Goal: Communication & Community: Ask a question

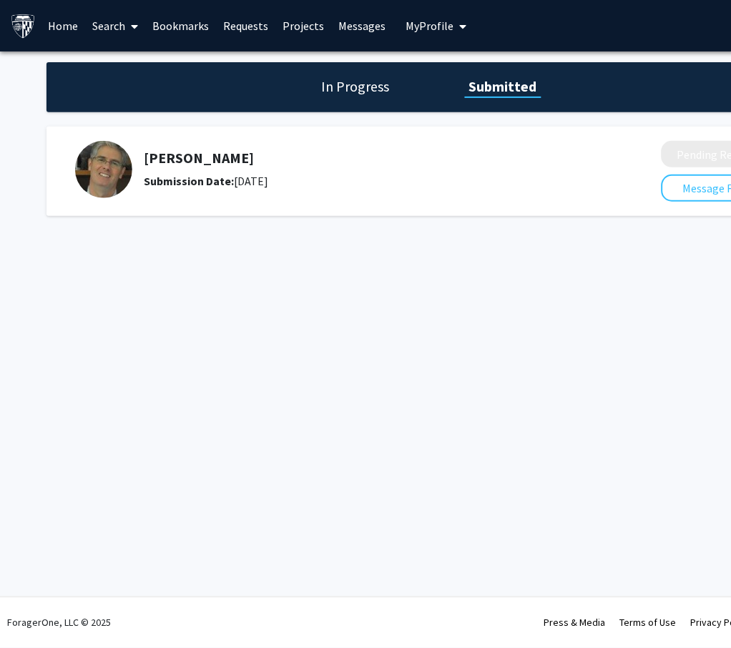
click at [355, 92] on h1 "In Progress" at bounding box center [355, 87] width 77 height 20
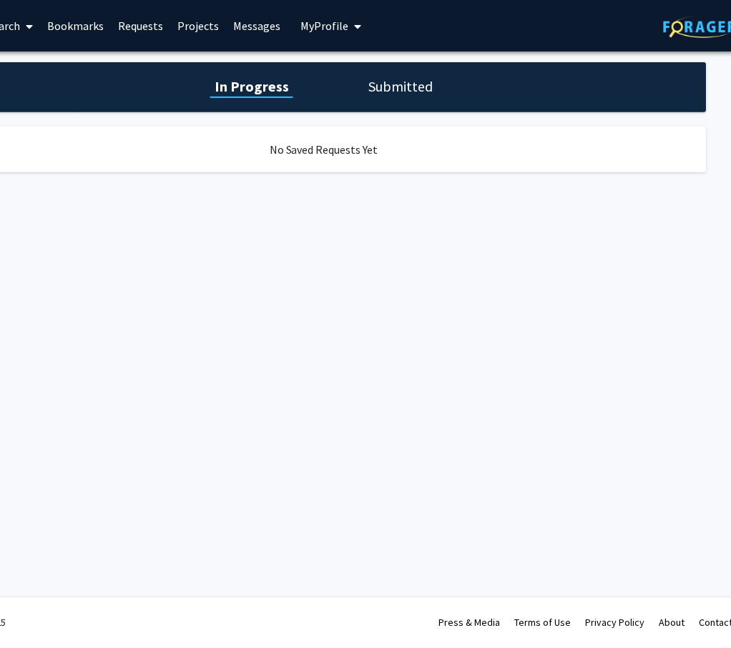
scroll to position [0, 107]
click at [333, 34] on button "My Profile" at bounding box center [329, 26] width 69 height 52
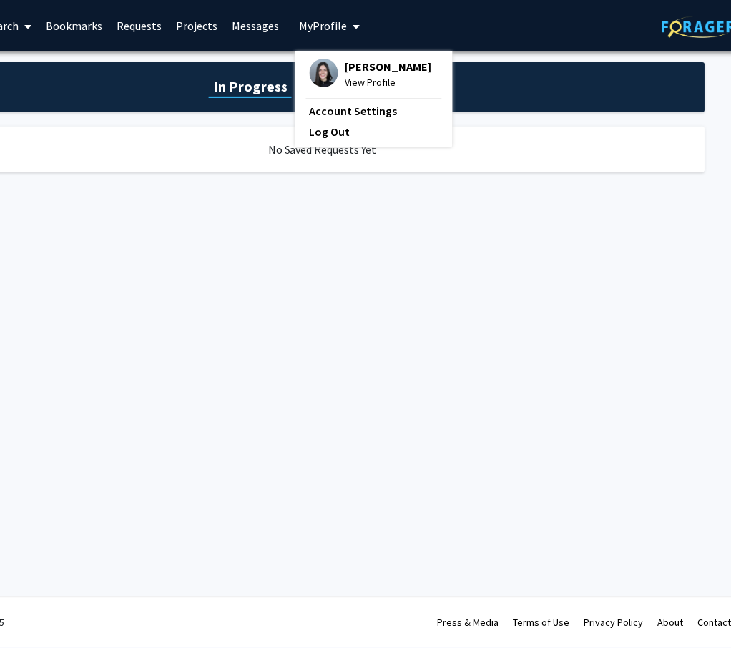
click at [381, 68] on span "[PERSON_NAME]" at bounding box center [388, 67] width 87 height 16
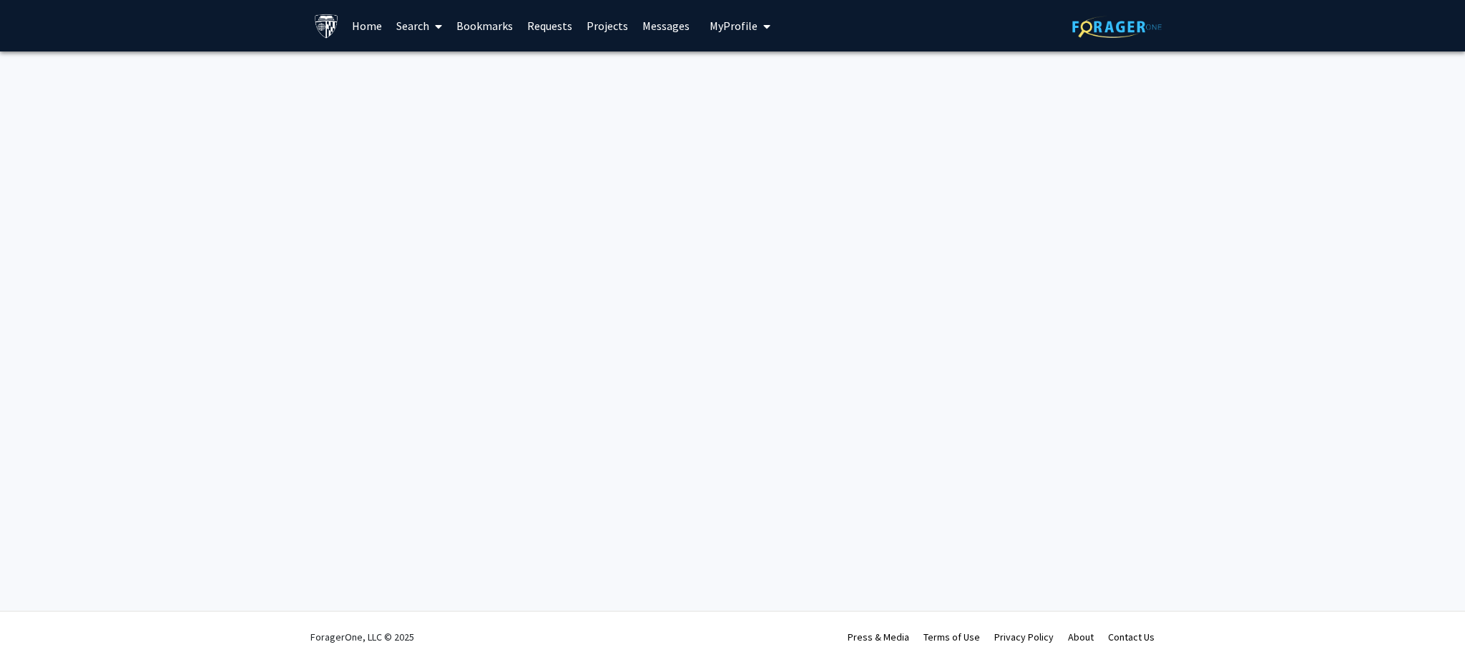
click at [730, 29] on img at bounding box center [1116, 27] width 89 height 22
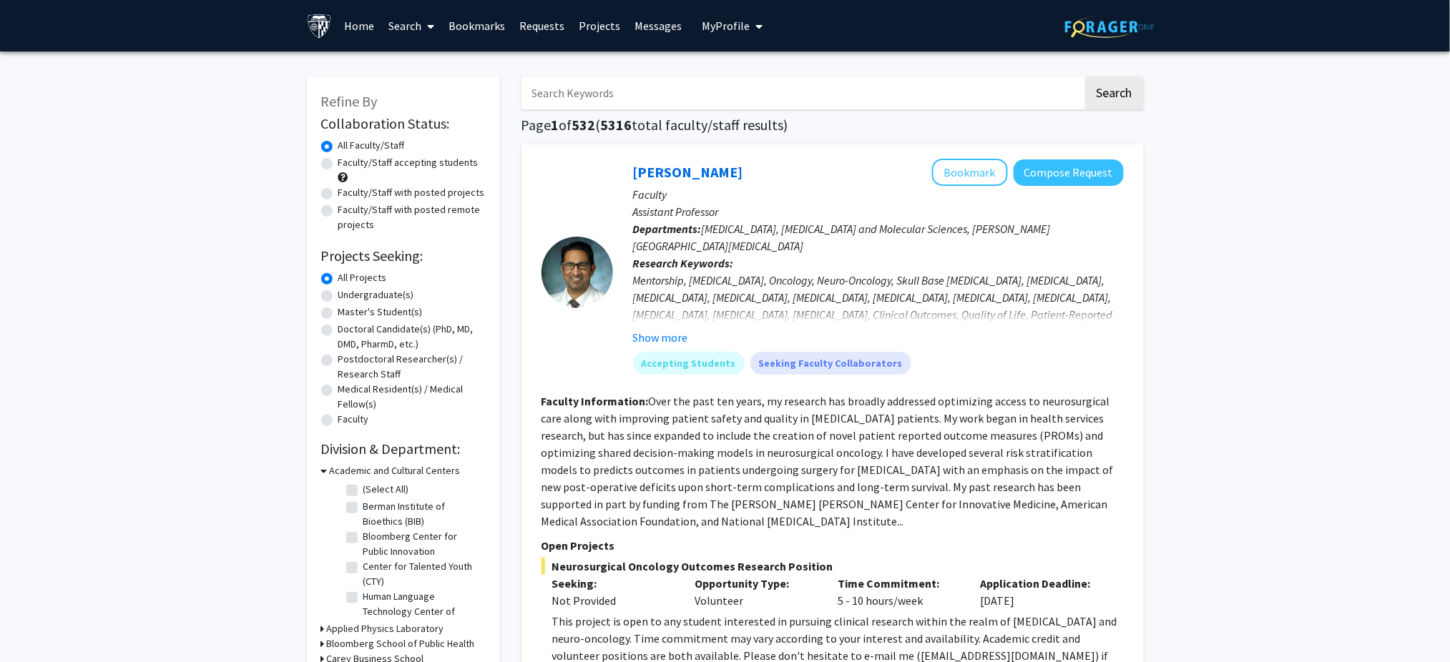
click at [594, 26] on link "Projects" at bounding box center [600, 26] width 56 height 50
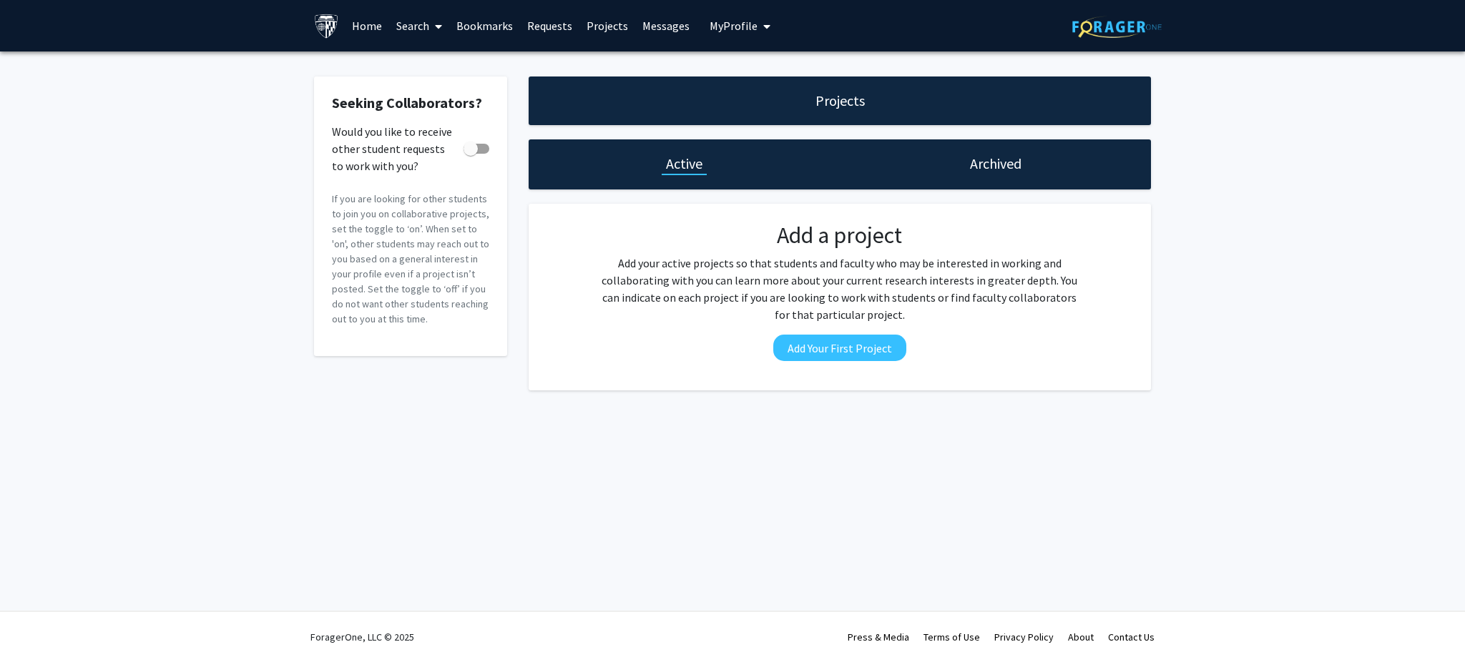
click at [730, 155] on h1 "Archived" at bounding box center [996, 164] width 52 height 20
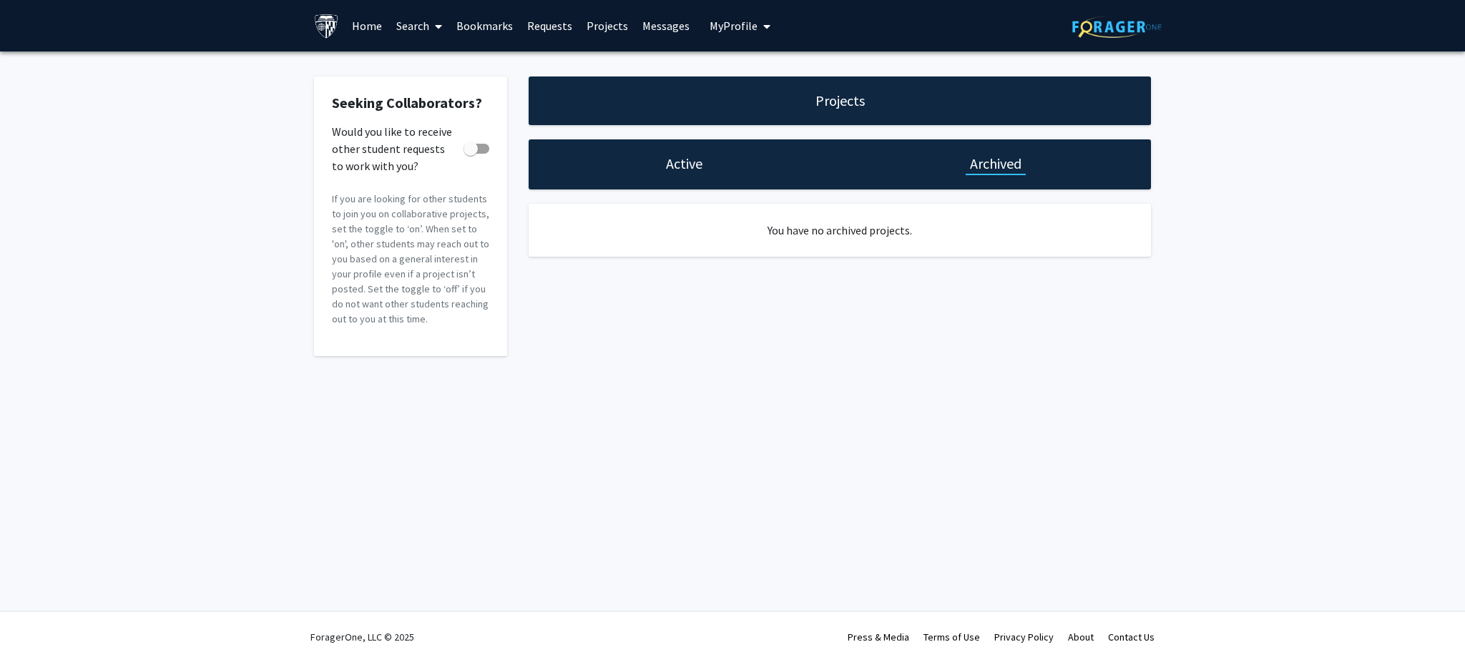
click at [724, 29] on span "My Profile" at bounding box center [734, 26] width 48 height 14
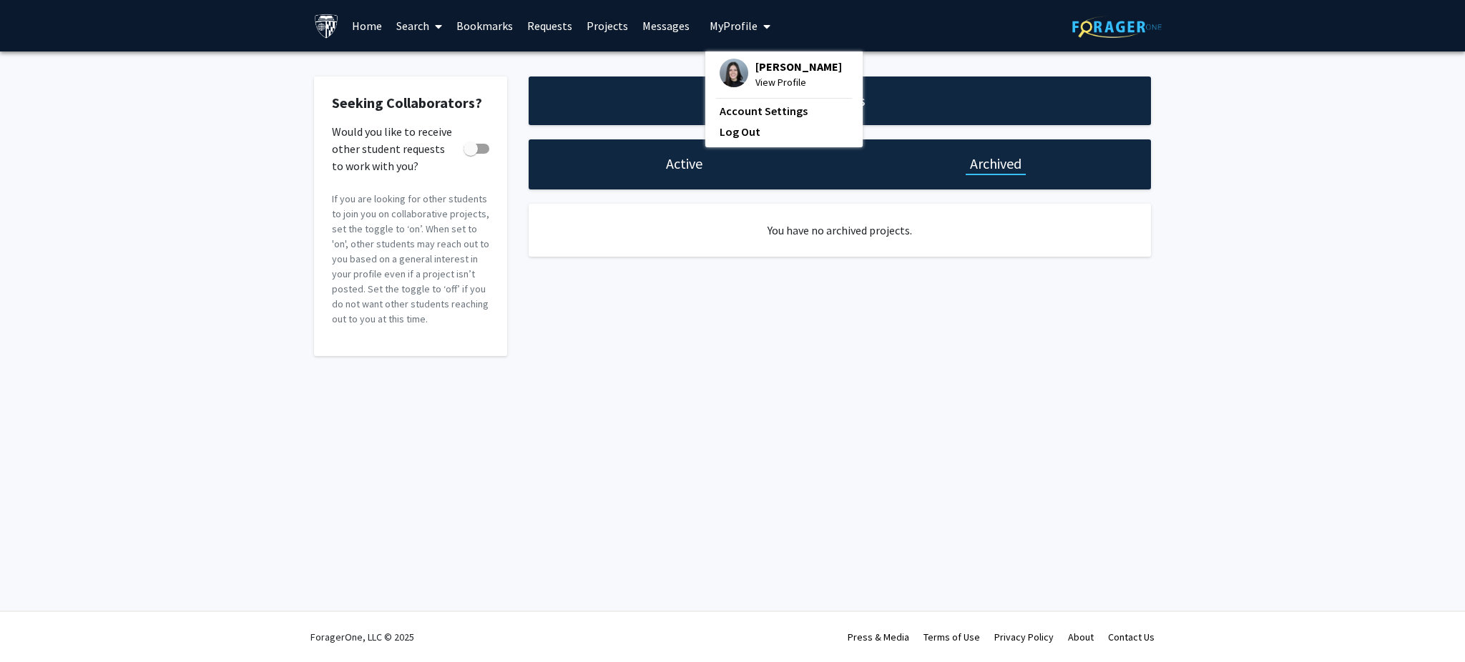
click at [730, 57] on div "[PERSON_NAME] View Profile Account Settings Log Out" at bounding box center [783, 100] width 157 height 96
click at [730, 74] on span "[PERSON_NAME]" at bounding box center [798, 67] width 87 height 16
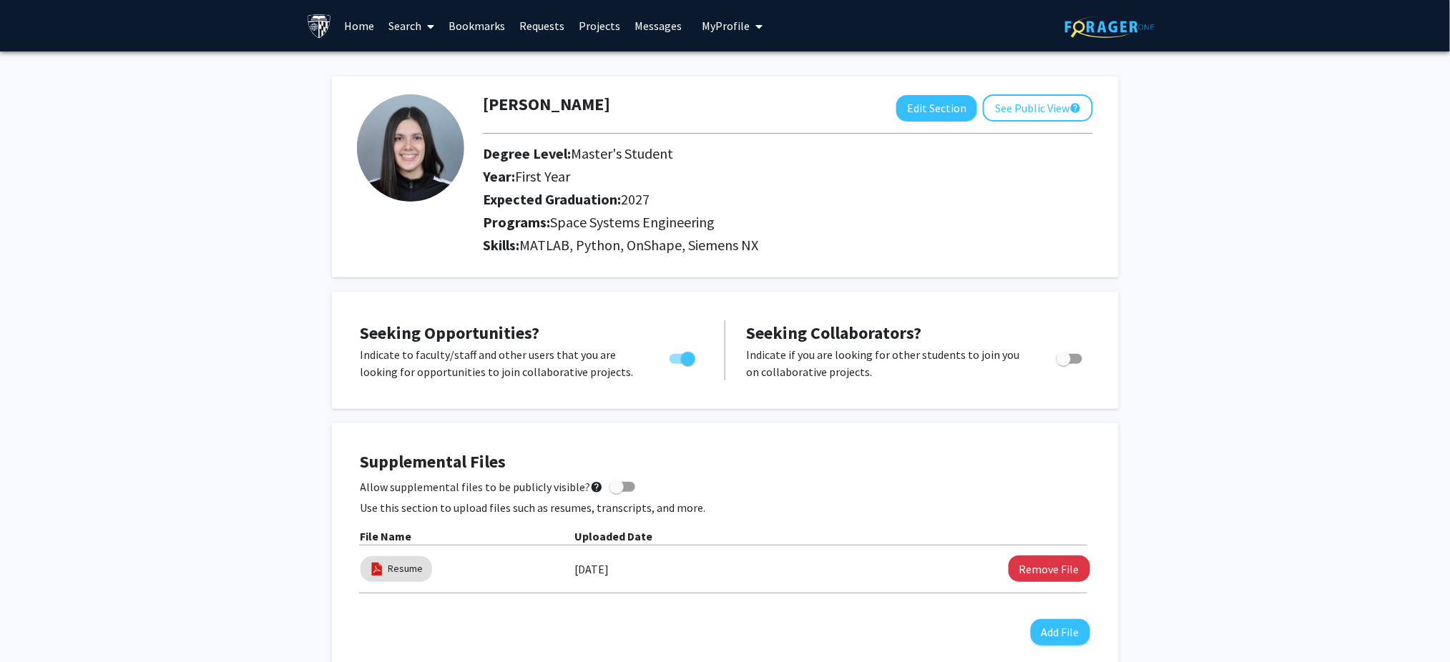
click at [416, 31] on link "Search" at bounding box center [411, 26] width 60 height 50
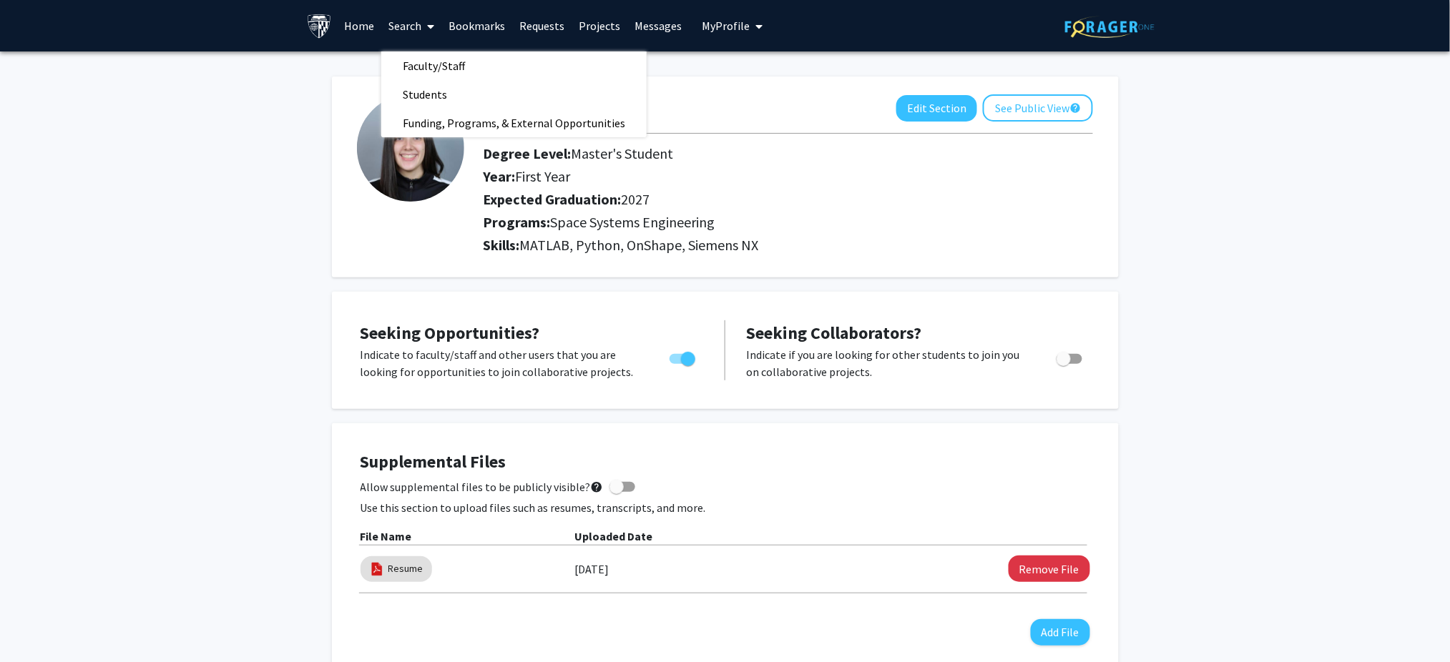
click at [539, 21] on link "Requests" at bounding box center [541, 26] width 59 height 50
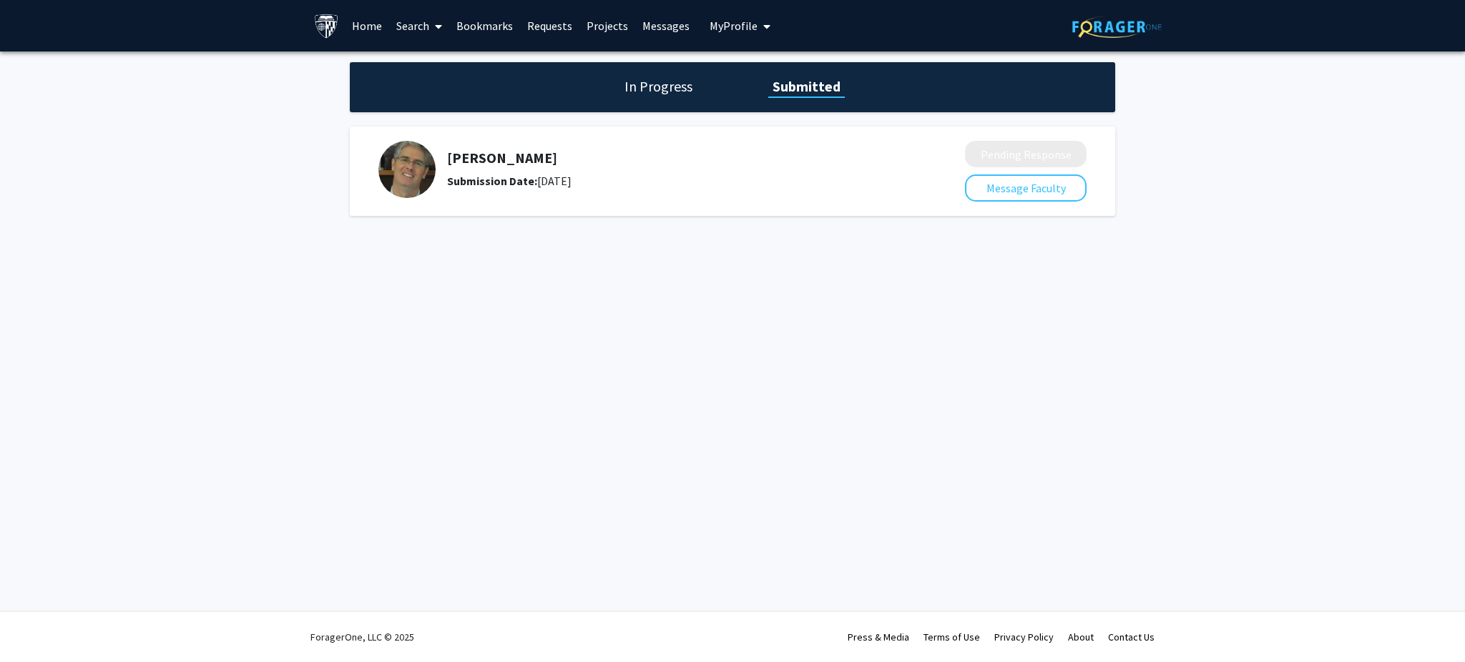
click at [676, 87] on h1 "In Progress" at bounding box center [658, 87] width 77 height 20
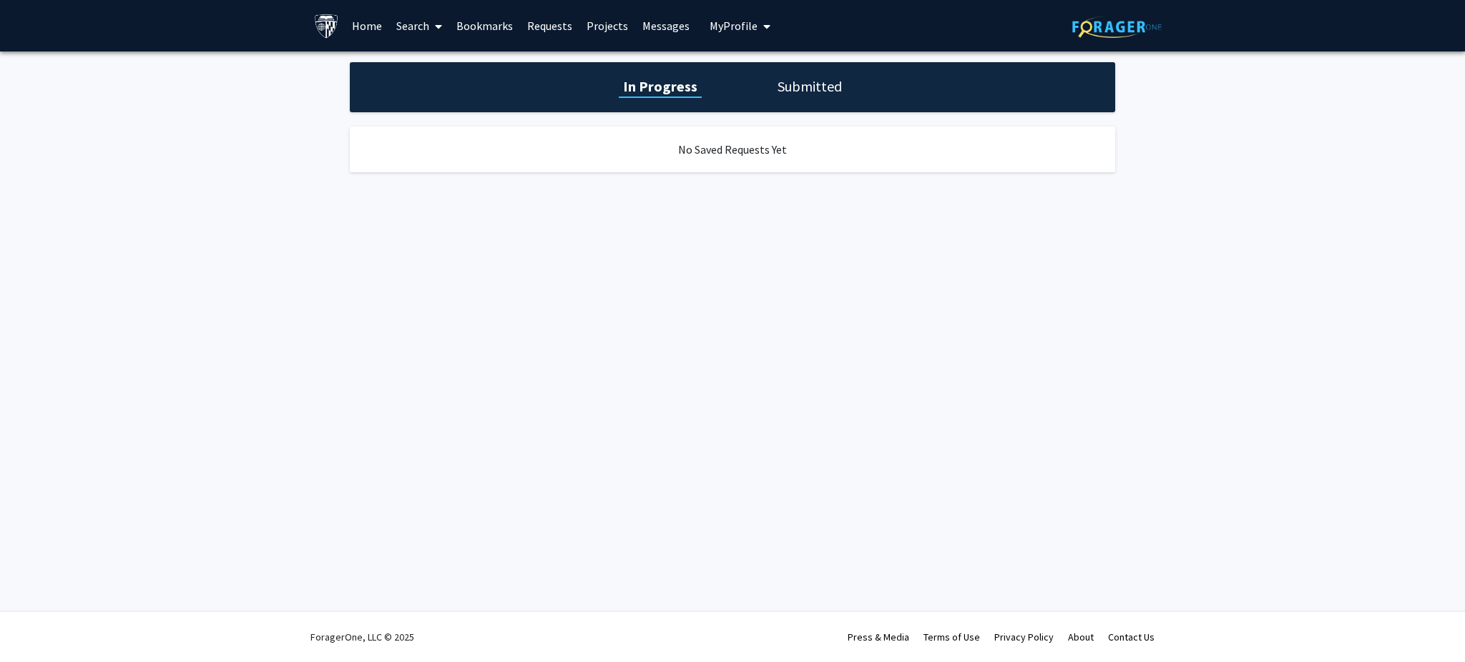
click at [730, 79] on h1 "Submitted" at bounding box center [809, 87] width 73 height 20
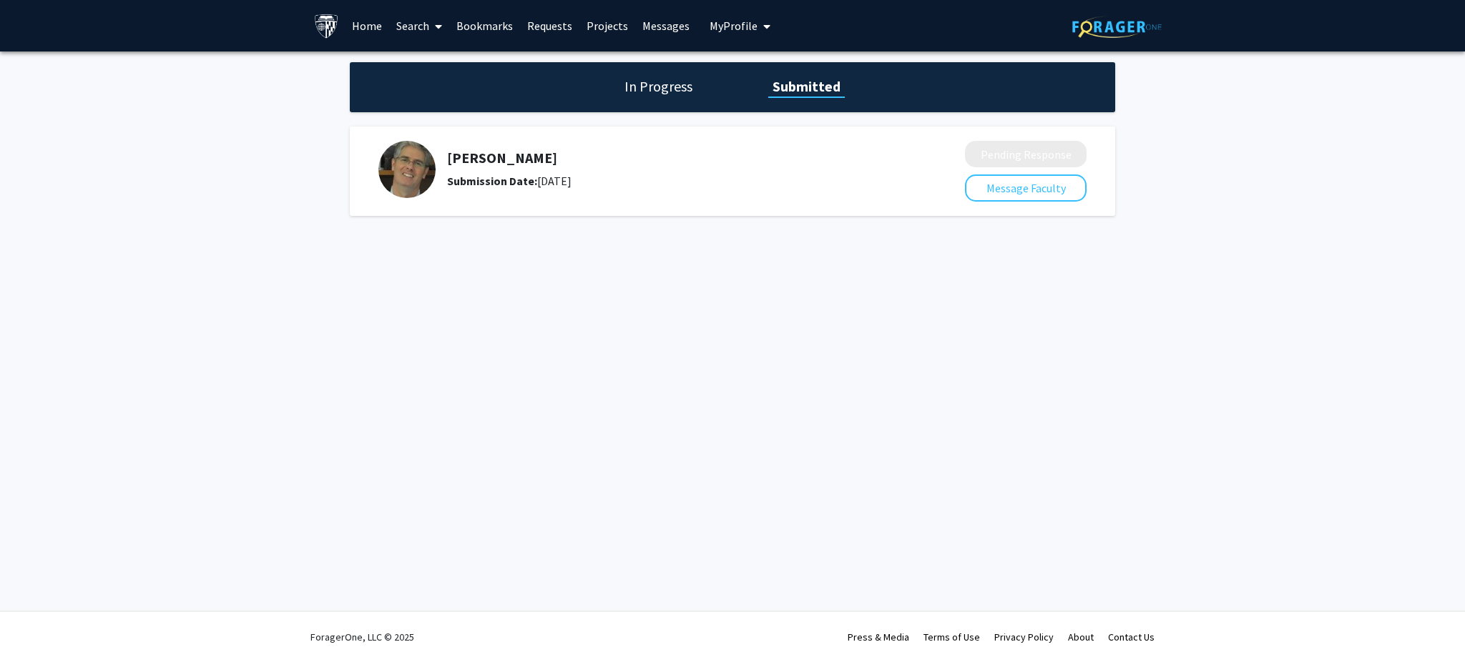
click at [730, 15] on button "My Profile" at bounding box center [739, 26] width 69 height 52
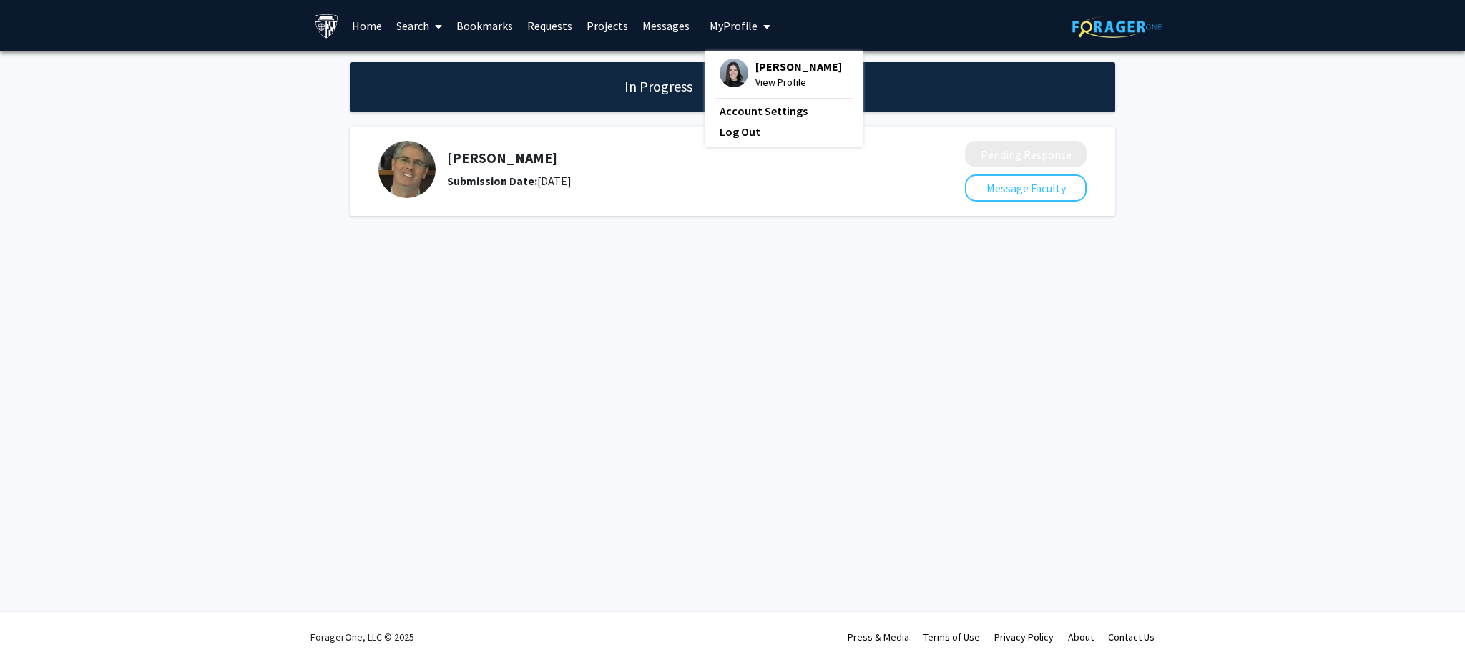
click at [724, 27] on span "My Profile" at bounding box center [734, 26] width 48 height 14
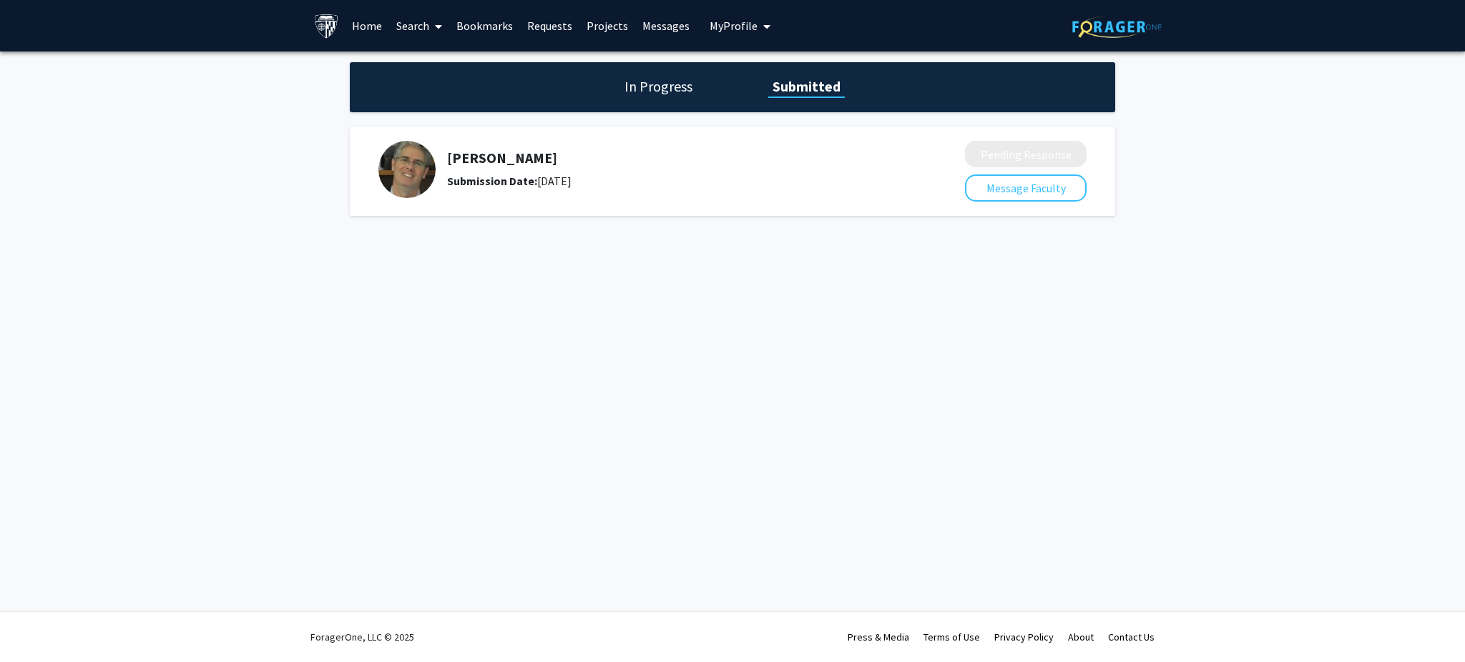
click at [730, 203] on div "[PERSON_NAME] Submission Date: [DATE] Pending Response Message Faculty" at bounding box center [732, 171] width 765 height 89
click at [730, 200] on div "[PERSON_NAME] Submission Date: [DATE] Pending Response Message Faculty" at bounding box center [732, 171] width 765 height 89
click at [730, 188] on button "Message Faculty" at bounding box center [1026, 188] width 122 height 27
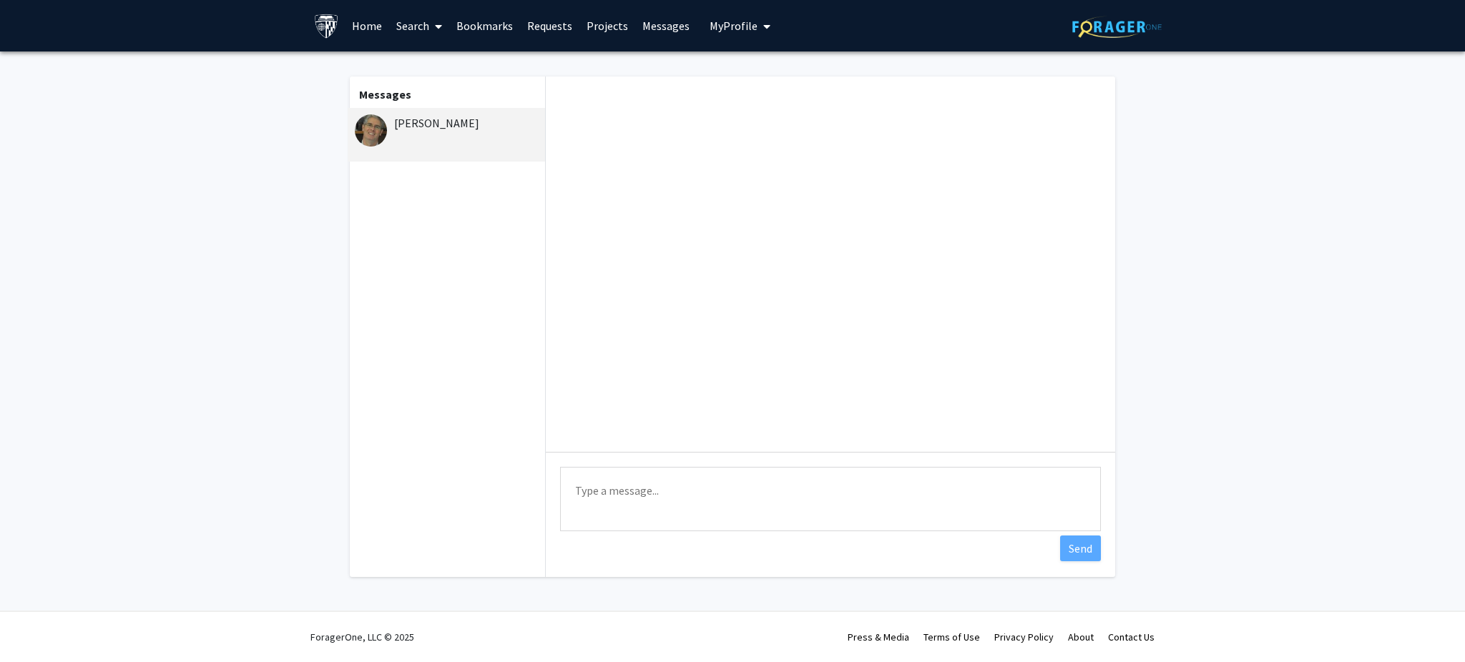
click at [730, 33] on button "My Profile" at bounding box center [739, 26] width 69 height 52
click at [637, 26] on link "Messages" at bounding box center [666, 26] width 62 height 50
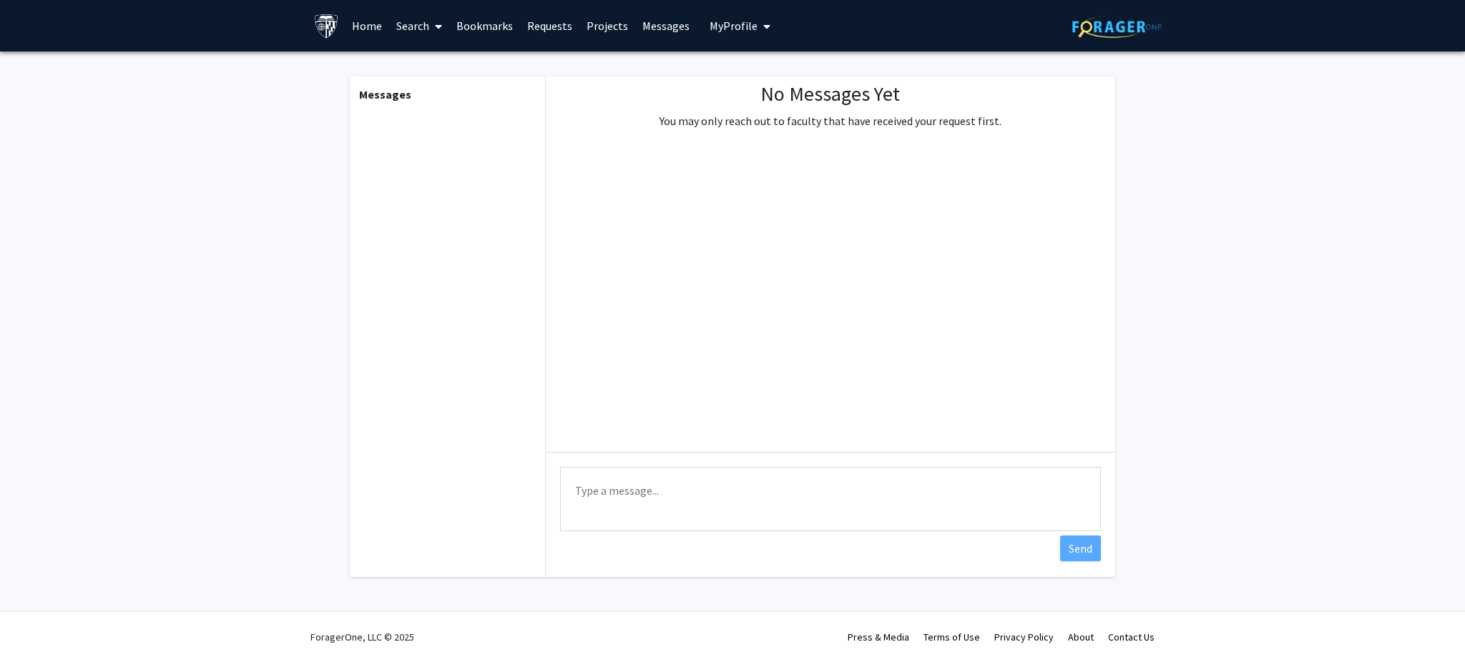
click at [602, 26] on link "Projects" at bounding box center [607, 26] width 56 height 50
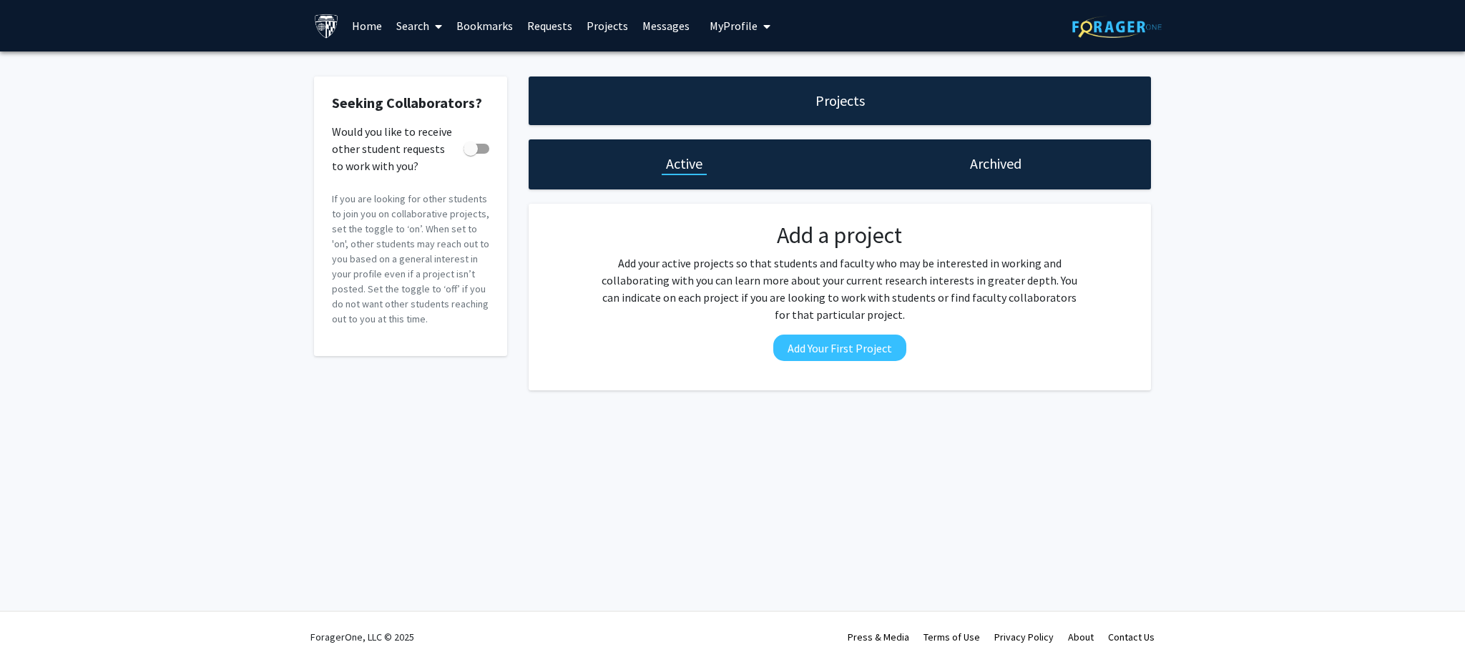
click at [475, 26] on link "Bookmarks" at bounding box center [484, 26] width 71 height 50
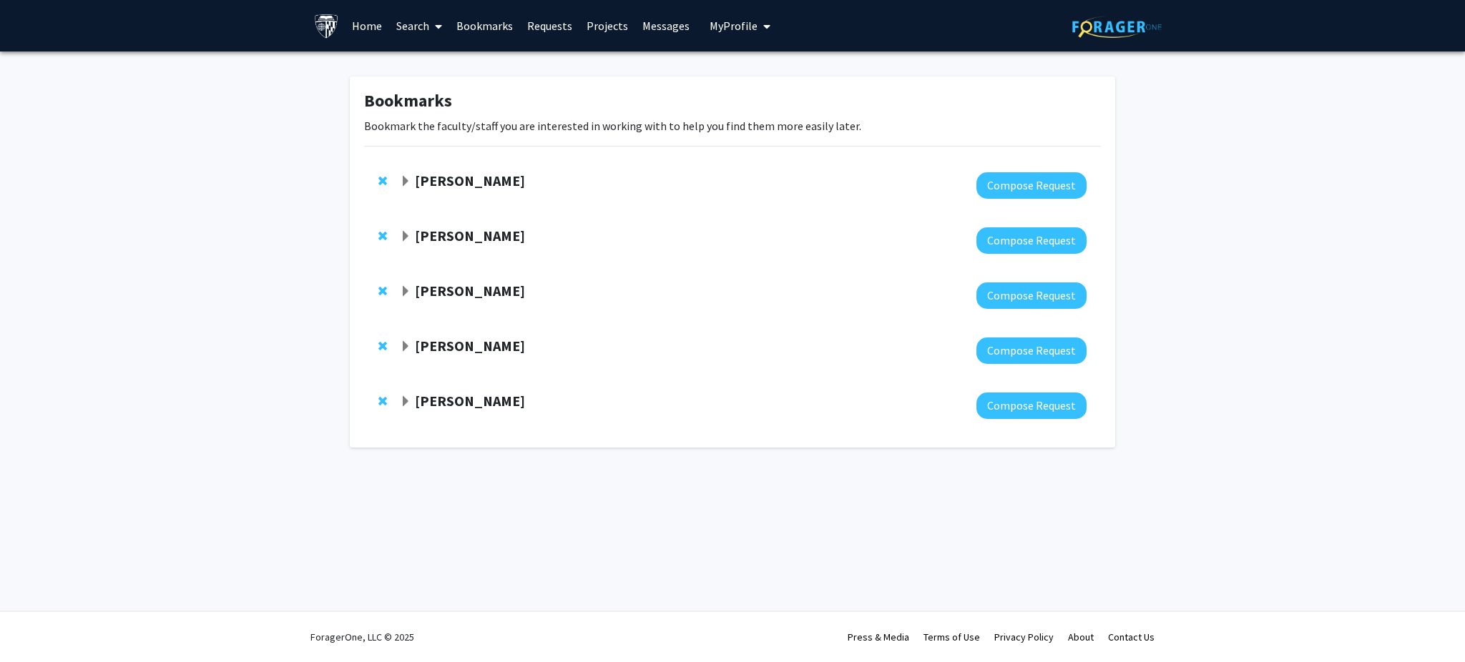
click at [482, 347] on strong "[PERSON_NAME]" at bounding box center [470, 346] width 110 height 18
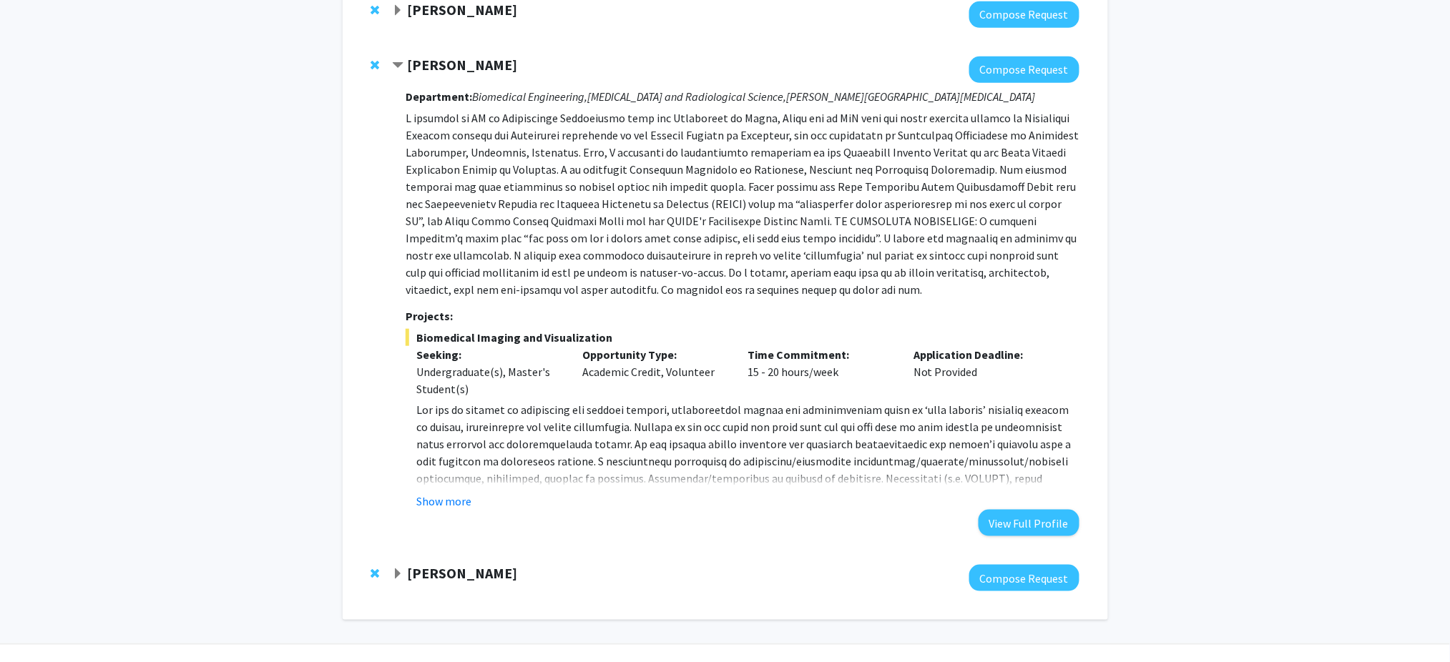
scroll to position [283, 0]
click at [438, 504] on button "Show more" at bounding box center [443, 499] width 55 height 17
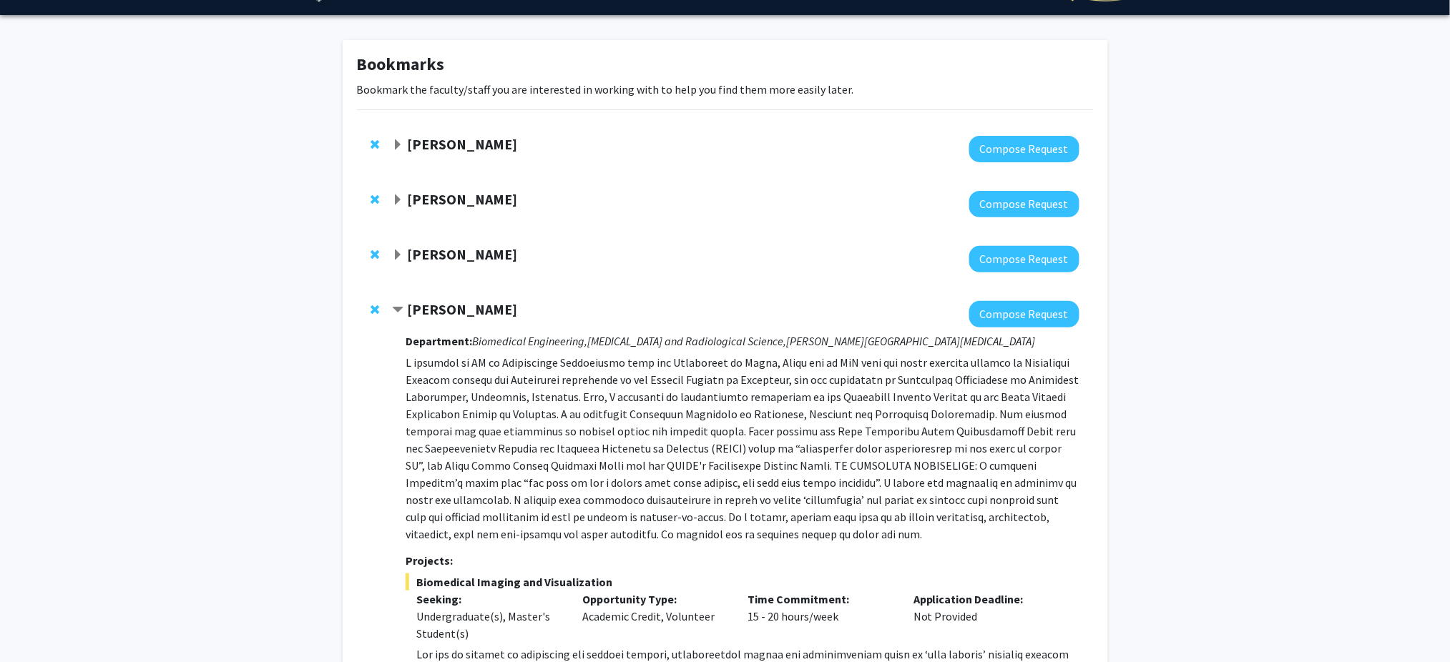
scroll to position [0, 0]
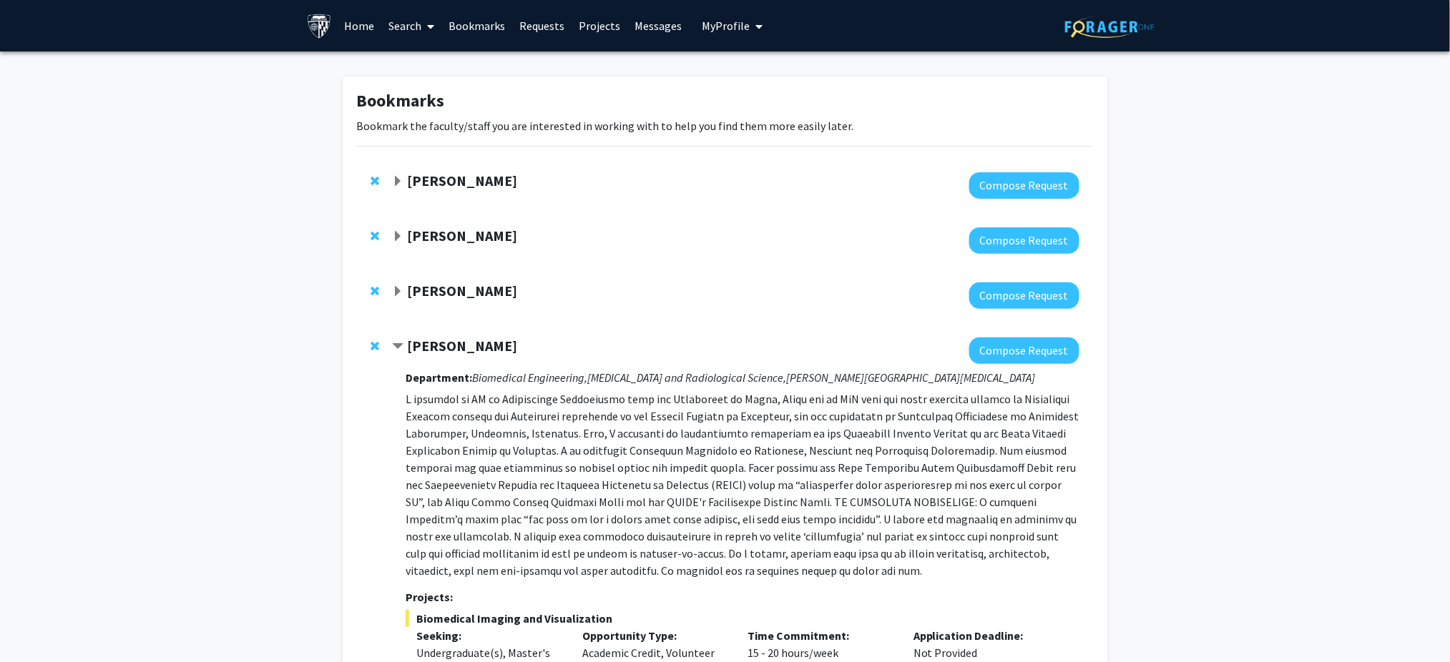
click at [458, 182] on div "[PERSON_NAME]" at bounding box center [546, 181] width 309 height 18
click at [405, 182] on div "[PERSON_NAME]" at bounding box center [546, 181] width 309 height 18
click at [403, 181] on span "Expand Chen Li Bookmark" at bounding box center [397, 181] width 11 height 11
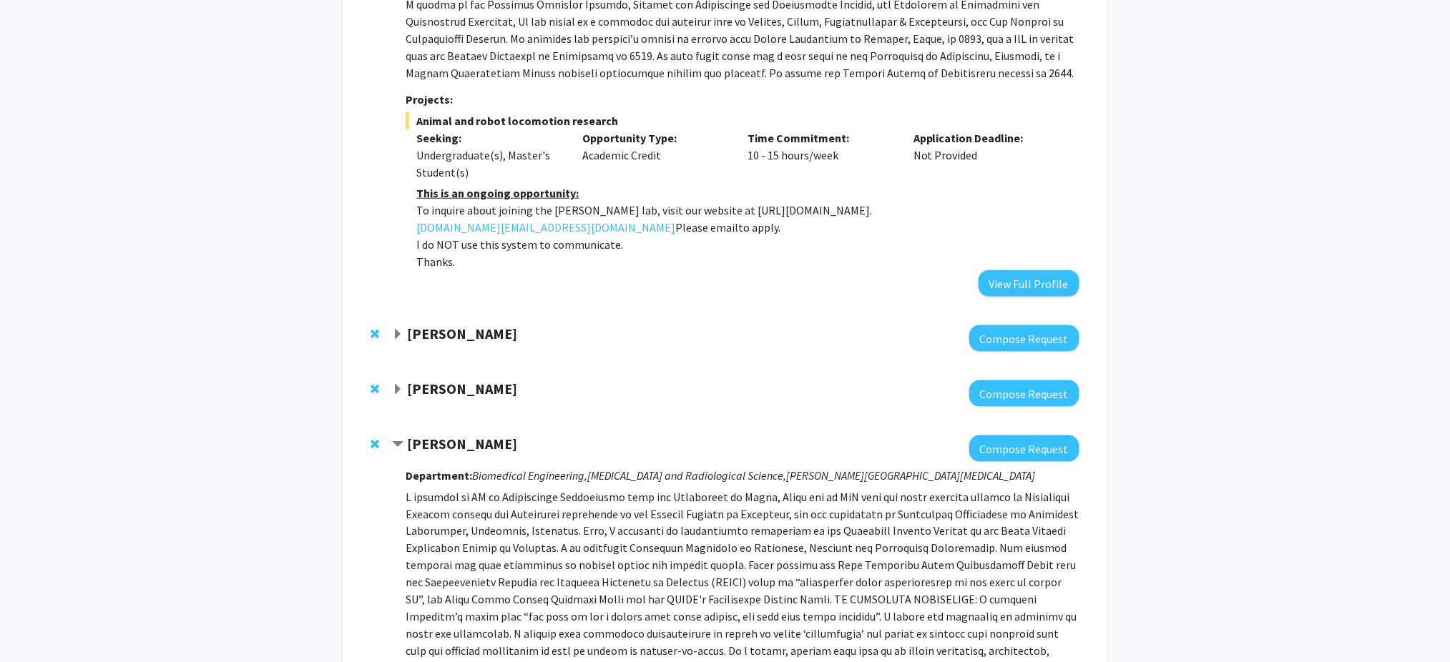
scroll to position [472, 0]
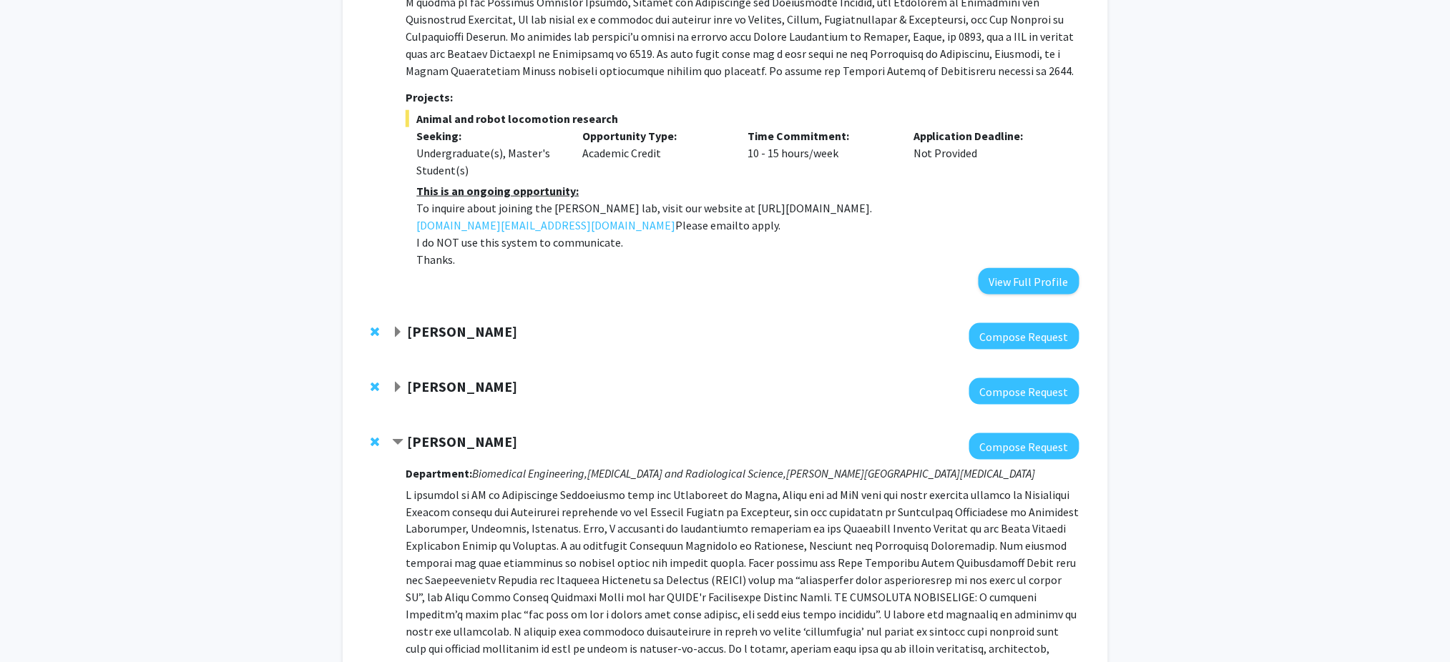
click at [396, 327] on span "Expand David Elbert Bookmark" at bounding box center [397, 332] width 11 height 11
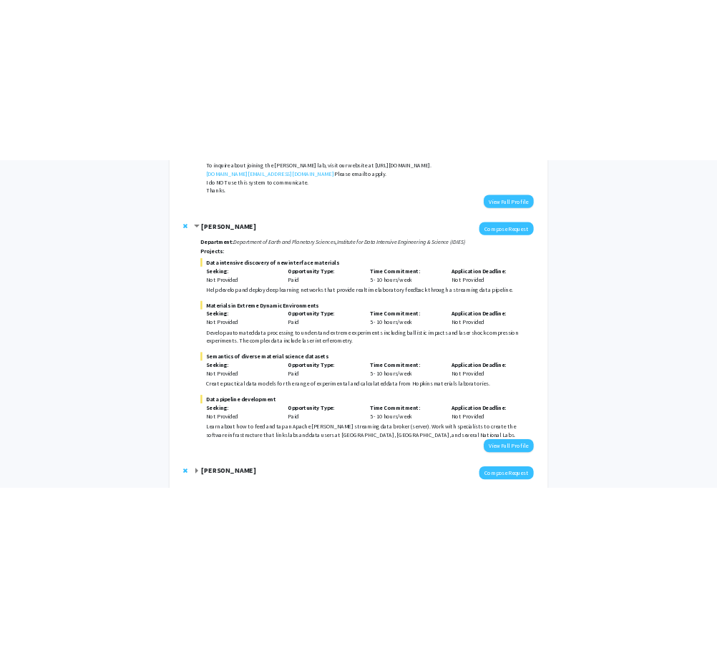
scroll to position [670, 0]
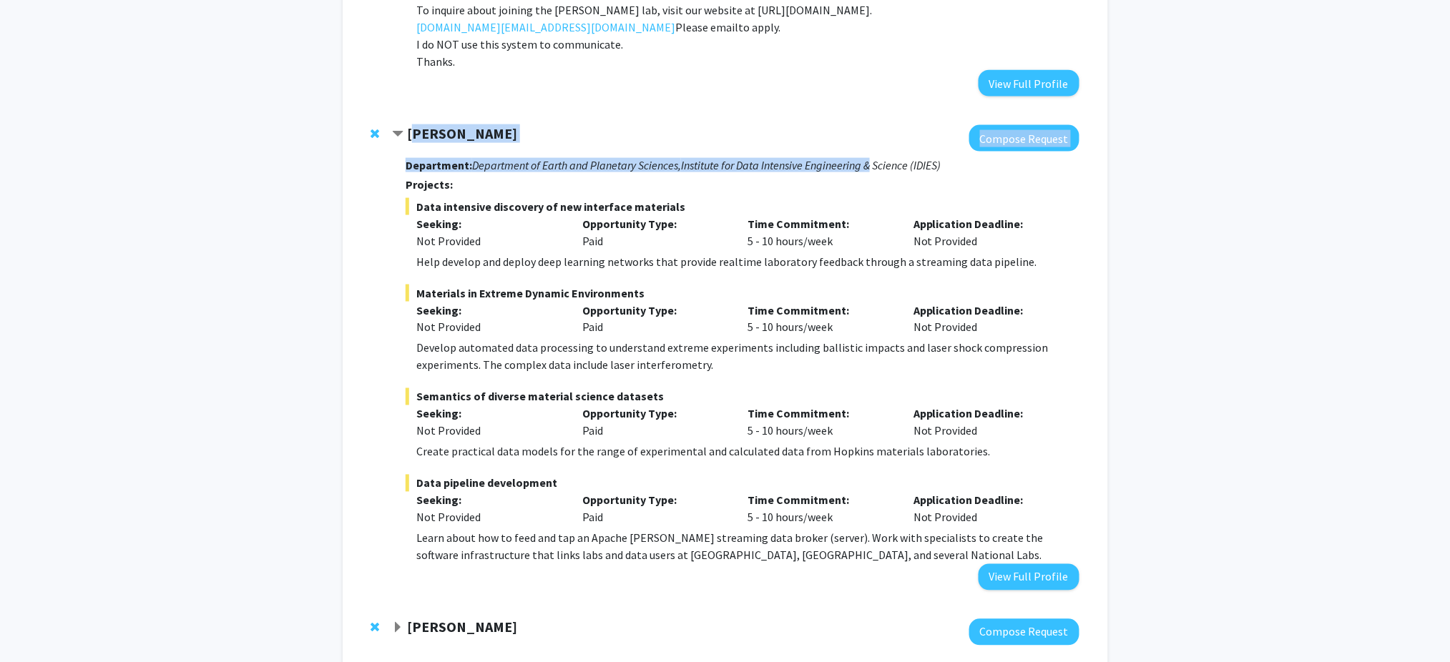
drag, startPoint x: 417, startPoint y: 115, endPoint x: 875, endPoint y: 149, distance: 459.0
click at [730, 149] on div "[PERSON_NAME] Compose Request Department: Department of Earth and Planetary Sci…" at bounding box center [735, 357] width 687 height 465
drag, startPoint x: 947, startPoint y: 147, endPoint x: 406, endPoint y: 114, distance: 542.5
click at [406, 125] on div "[PERSON_NAME] Compose Request Department: Department of Earth and Planetary Sci…" at bounding box center [735, 357] width 687 height 465
copy div "[PERSON_NAME] Compose Request Department: Department of Earth and Planetary Sci…"
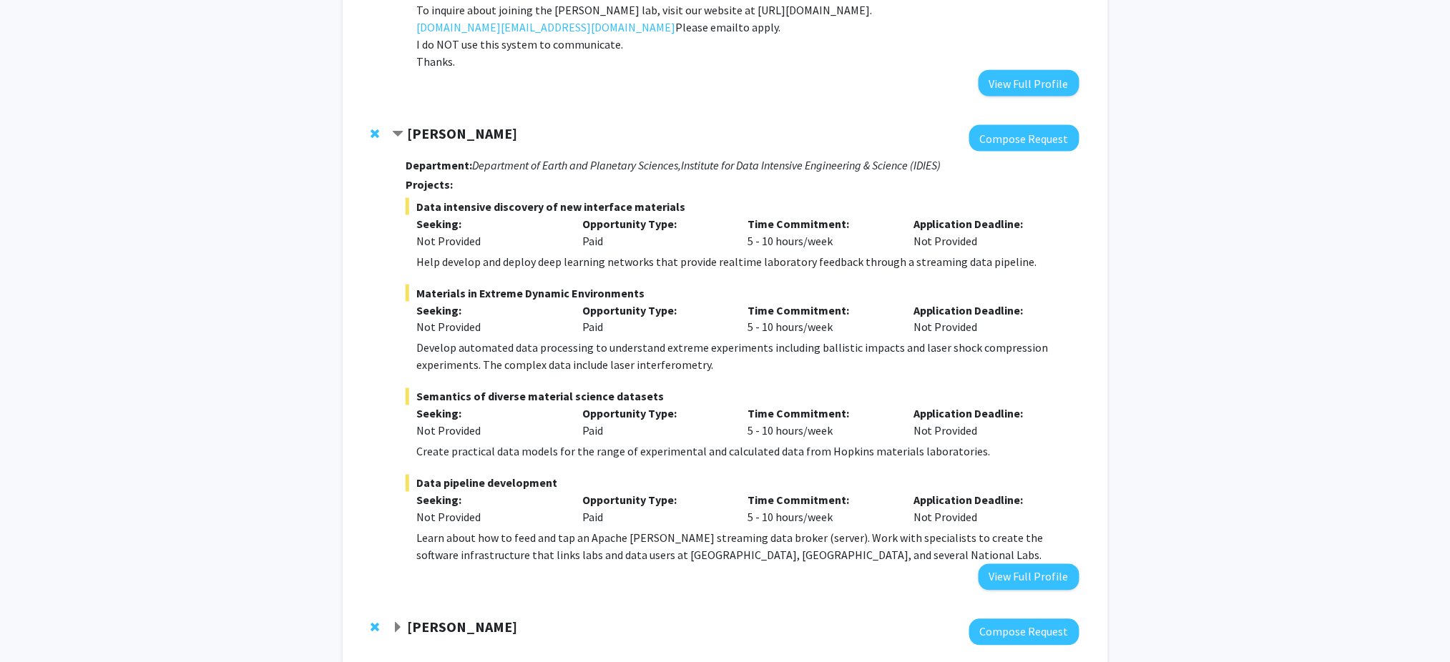
click at [730, 132] on div "Bookmarks Bookmark the faculty/staff you are interested in working with to help…" at bounding box center [725, 360] width 1450 height 1958
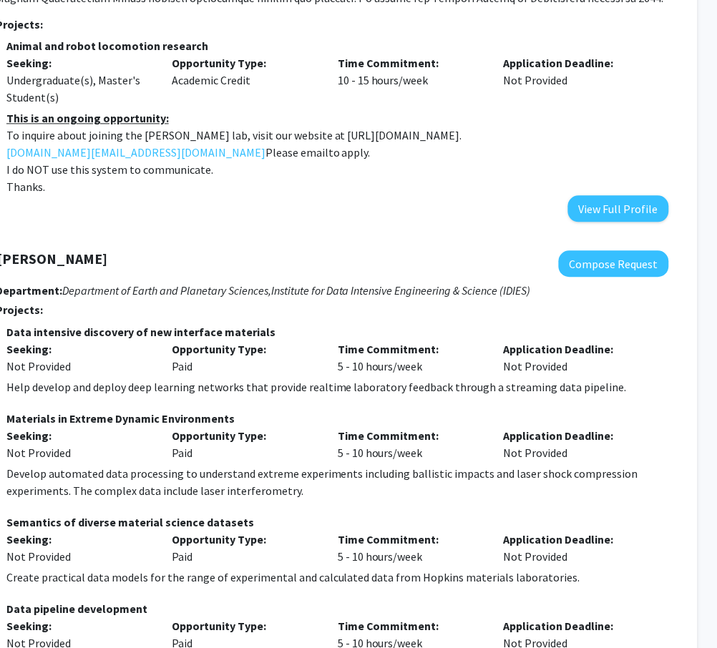
scroll to position [545, 95]
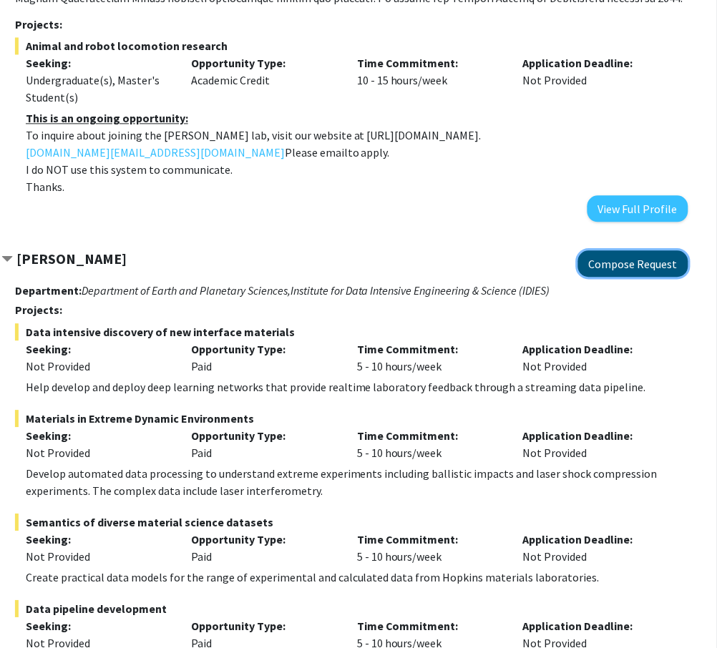
click at [612, 250] on button "Compose Request" at bounding box center [633, 263] width 110 height 26
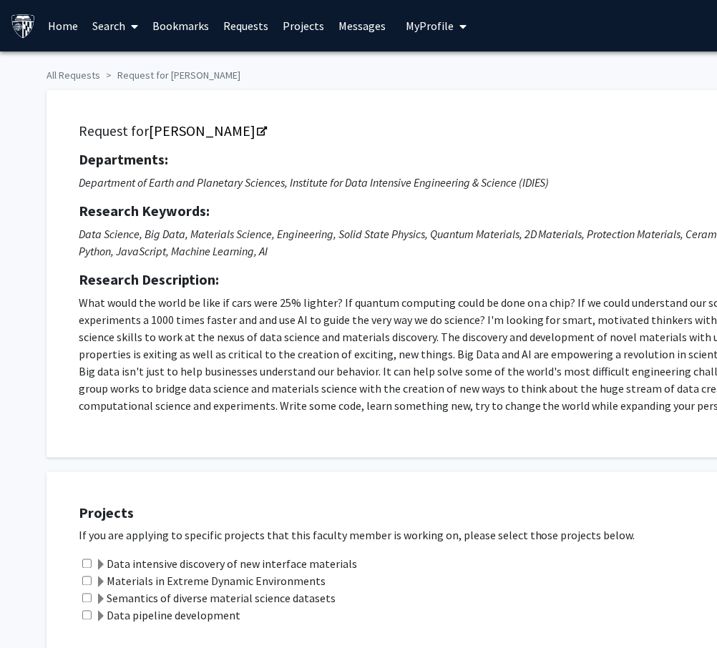
checkbox input "true"
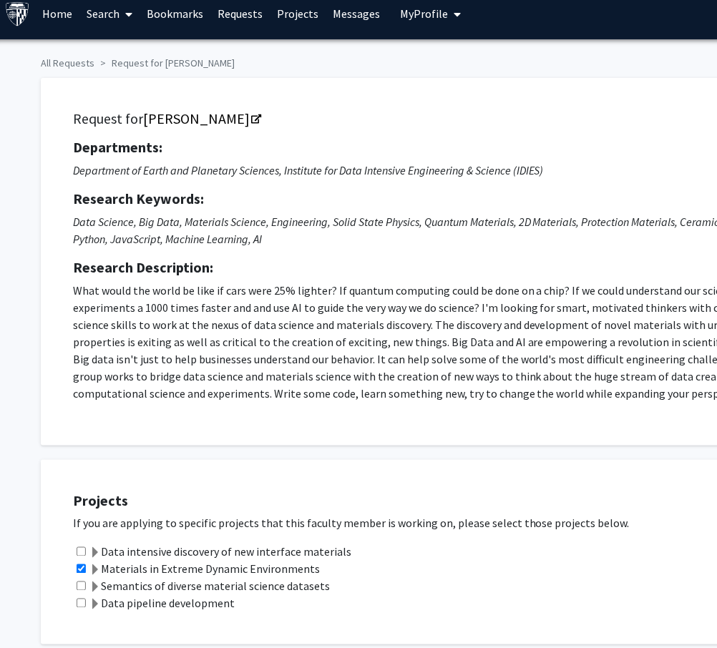
scroll to position [0, 11]
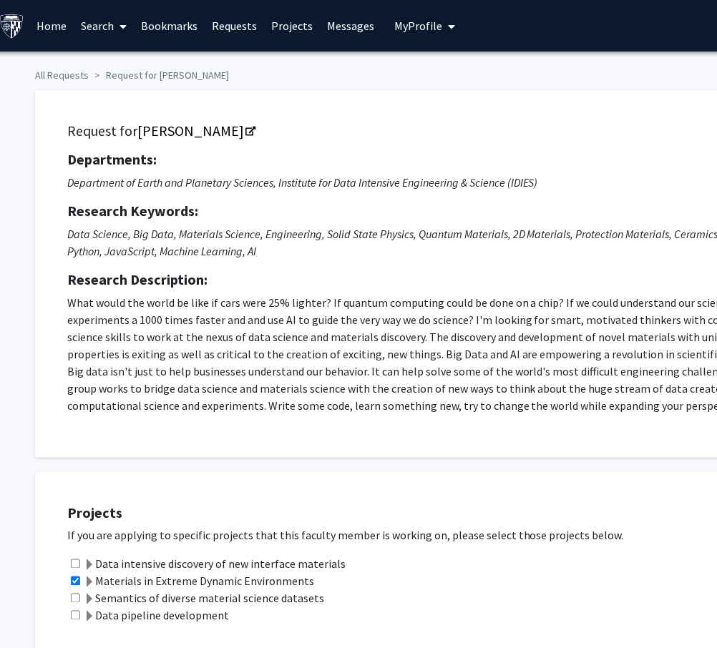
click at [443, 28] on span "My profile dropdown to access profile and logout" at bounding box center [449, 26] width 13 height 50
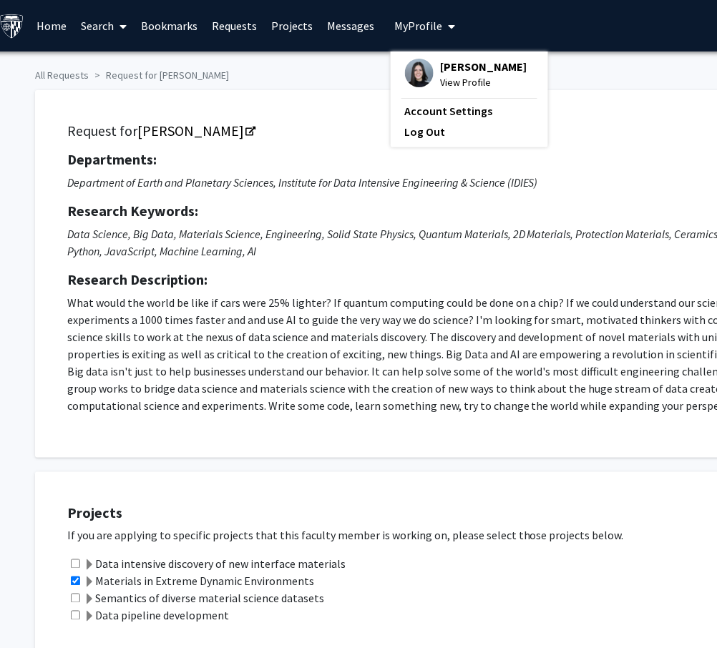
click at [426, 54] on div "[PERSON_NAME] View Profile Account Settings Log Out" at bounding box center [469, 100] width 157 height 96
click at [462, 89] on span "View Profile" at bounding box center [484, 82] width 87 height 16
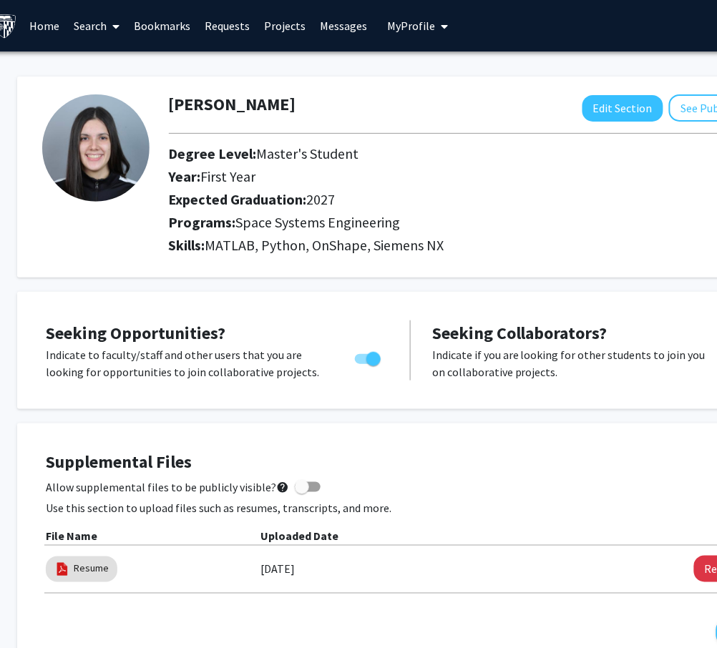
scroll to position [0, 17]
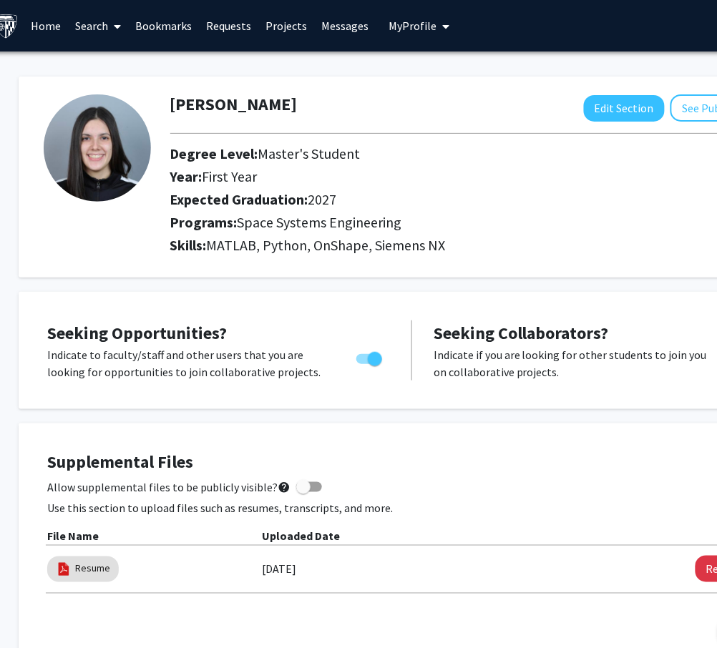
click at [224, 24] on link "Requests" at bounding box center [229, 26] width 59 height 50
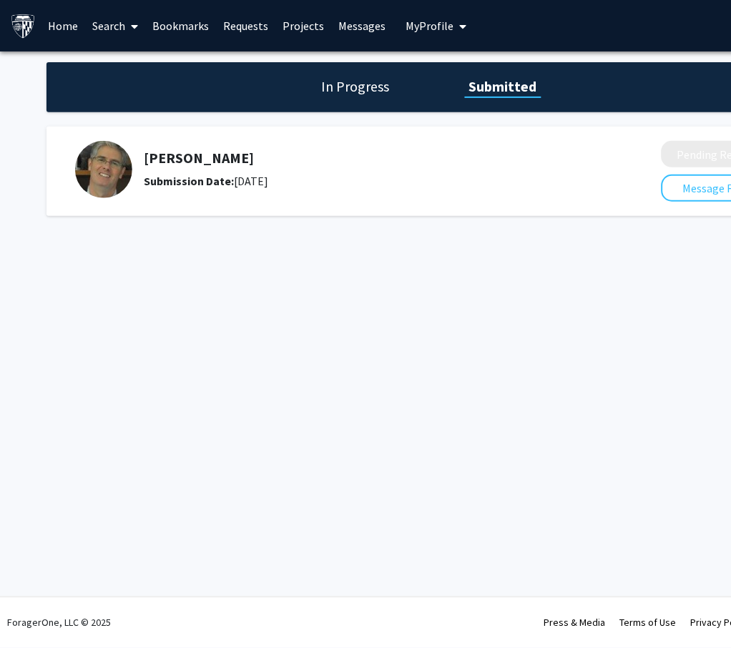
click at [586, 169] on div "[PERSON_NAME] Submission Date: [DATE]" at bounding box center [358, 169] width 567 height 57
click at [230, 157] on h5 "[PERSON_NAME]" at bounding box center [365, 157] width 442 height 17
click at [172, 163] on h5 "[PERSON_NAME]" at bounding box center [365, 157] width 442 height 17
click at [118, 179] on img at bounding box center [103, 169] width 57 height 57
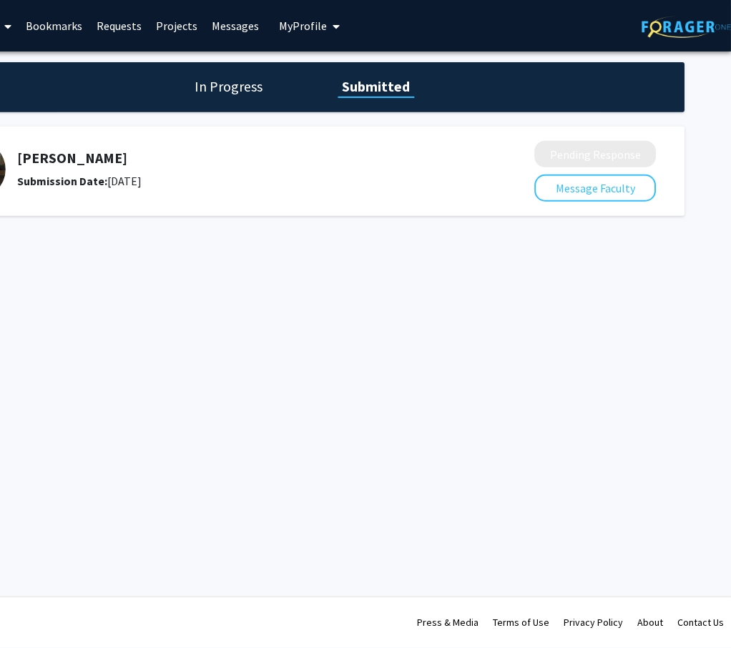
drag, startPoint x: 401, startPoint y: 178, endPoint x: 531, endPoint y: 203, distance: 132.6
click at [531, 203] on div "[PERSON_NAME] Submission Date: [DATE] Pending Response Message Faculty" at bounding box center [302, 171] width 765 height 89
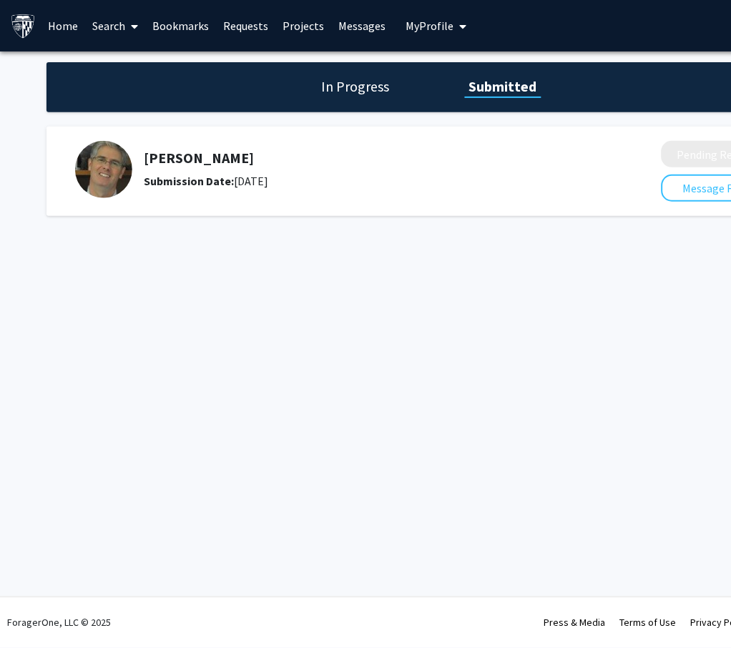
click at [180, 154] on h5 "[PERSON_NAME]" at bounding box center [365, 157] width 442 height 17
click at [200, 167] on div "[PERSON_NAME] Submission Date: [DATE]" at bounding box center [365, 169] width 442 height 40
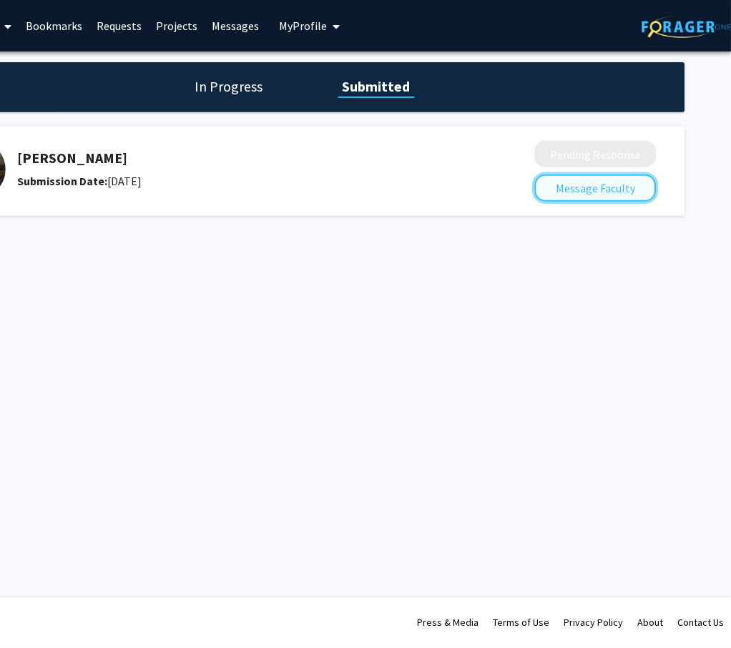
click at [554, 189] on button "Message Faculty" at bounding box center [596, 188] width 122 height 27
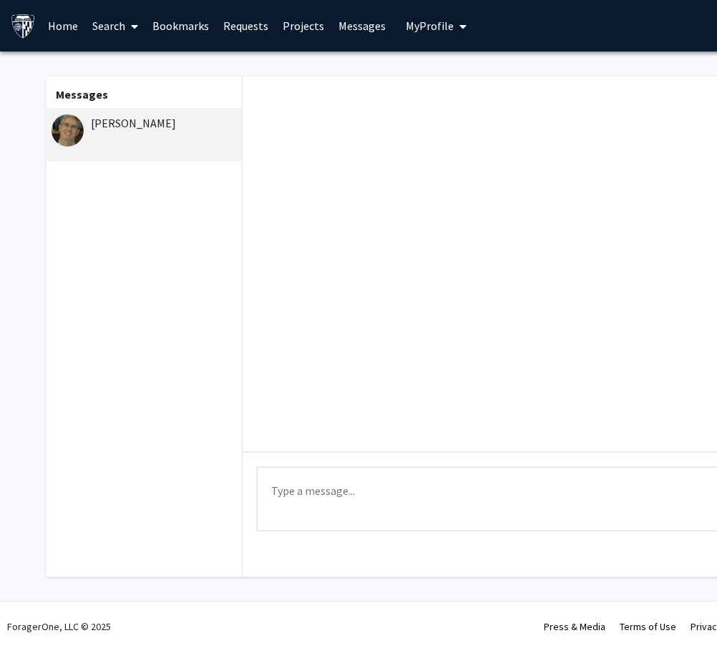
click at [180, 26] on link "Bookmarks" at bounding box center [181, 26] width 71 height 50
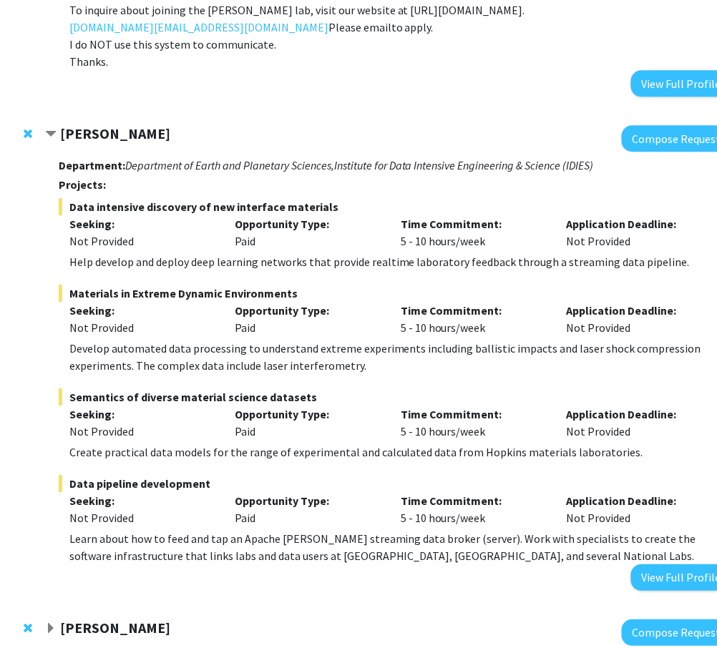
scroll to position [670, 55]
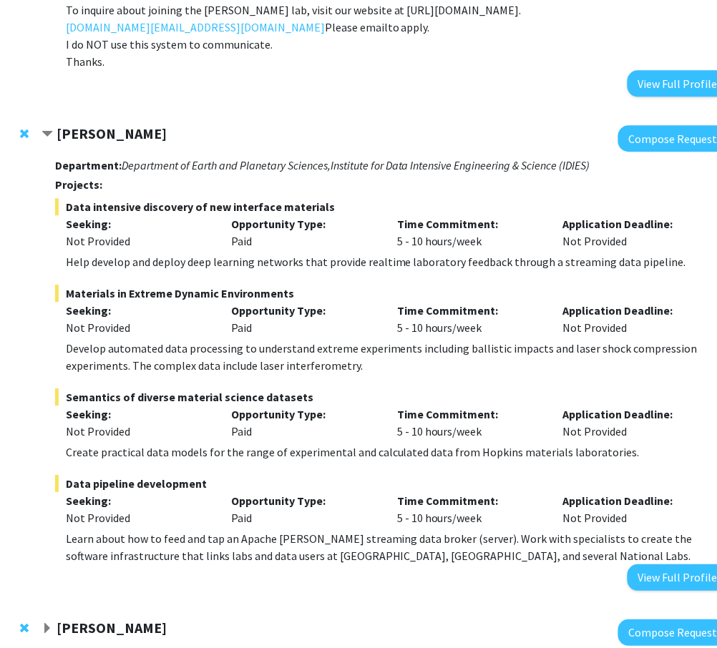
drag, startPoint x: 288, startPoint y: 278, endPoint x: 65, endPoint y: 271, distance: 222.6
click at [65, 285] on span "Materials in Extreme Dynamic Environments" at bounding box center [391, 293] width 673 height 17
copy span "Materials in Extreme Dynamic Environments"
